Goal: Find specific page/section: Find specific page/section

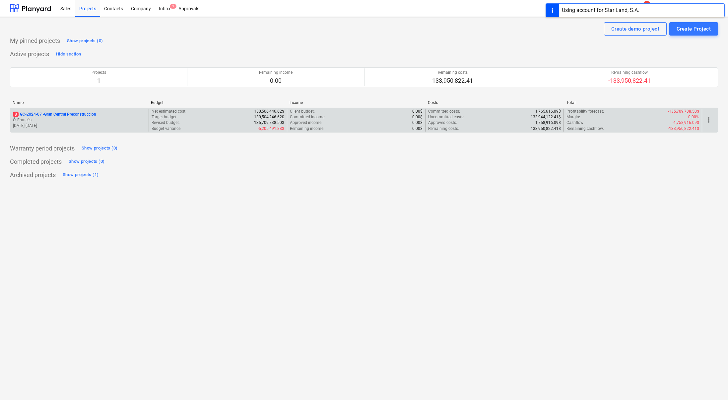
click at [40, 110] on div "8 GC-2024-07 - Gran Central Preconstruccion Ó. Francés [DATE] - [DATE]" at bounding box center [79, 120] width 138 height 23
click at [100, 111] on div "8 GC-2024-07 - Gran Central Preconstruccion" at bounding box center [79, 114] width 133 height 6
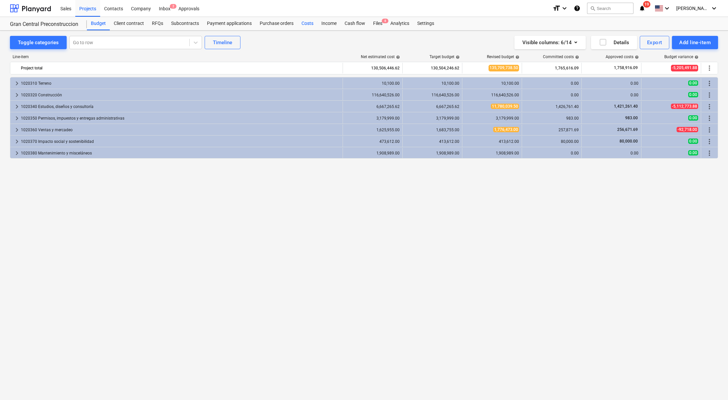
click at [298, 25] on div "Costs" at bounding box center [308, 23] width 20 height 13
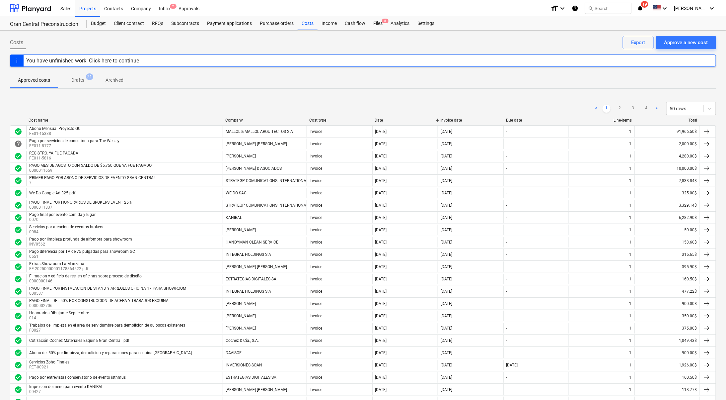
drag, startPoint x: 31, startPoint y: 9, endPoint x: 306, endPoint y: 263, distance: 374.3
click at [31, 9] on div at bounding box center [30, 8] width 41 height 17
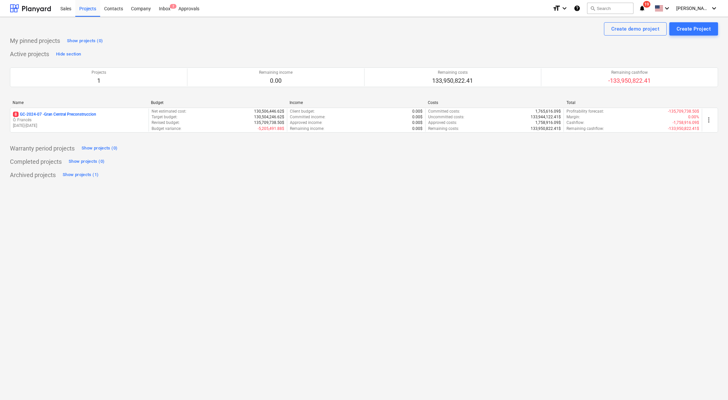
click at [646, 7] on icon "notifications" at bounding box center [642, 8] width 7 height 8
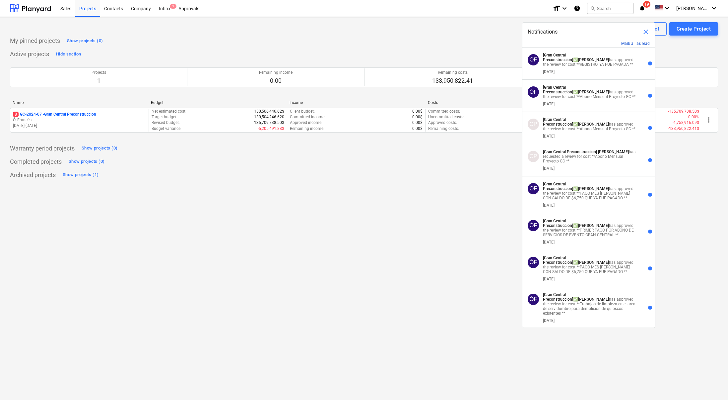
click at [639, 41] on button "Mark all as read" at bounding box center [636, 43] width 29 height 5
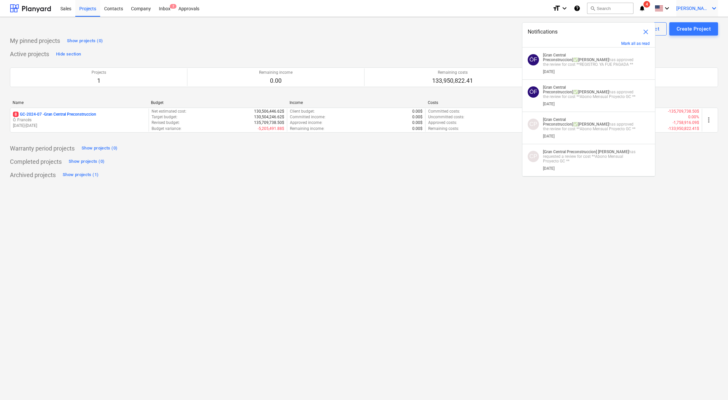
click at [706, 7] on span "[PERSON_NAME]" at bounding box center [693, 8] width 33 height 5
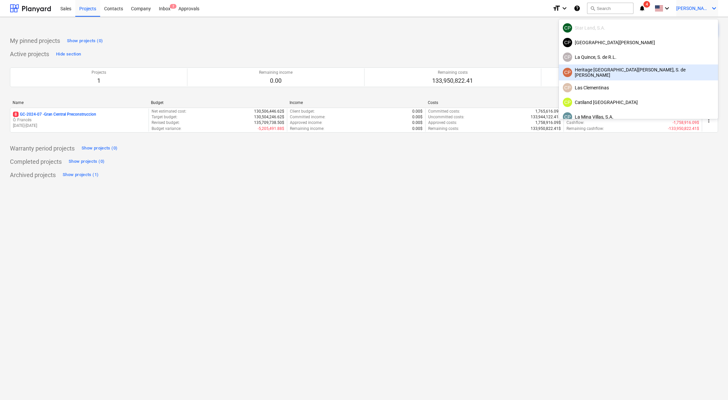
click at [673, 70] on div "CP Heritage [GEOGRAPHIC_DATA][PERSON_NAME], S. de [PERSON_NAME]" at bounding box center [638, 72] width 151 height 11
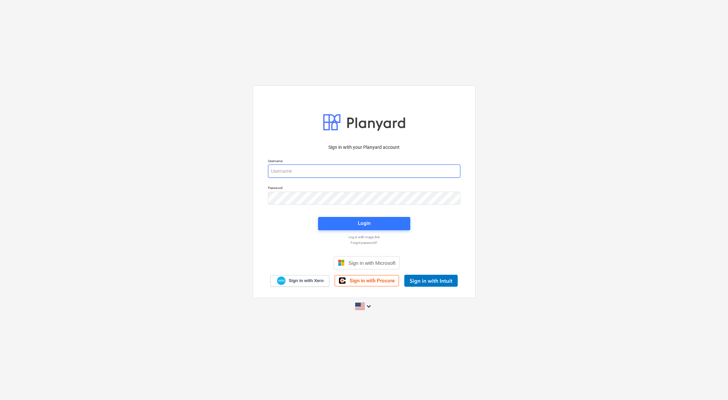
type input "[PERSON_NAME][EMAIL_ADDRESS][DOMAIN_NAME]"
